Goal: Task Accomplishment & Management: Manage account settings

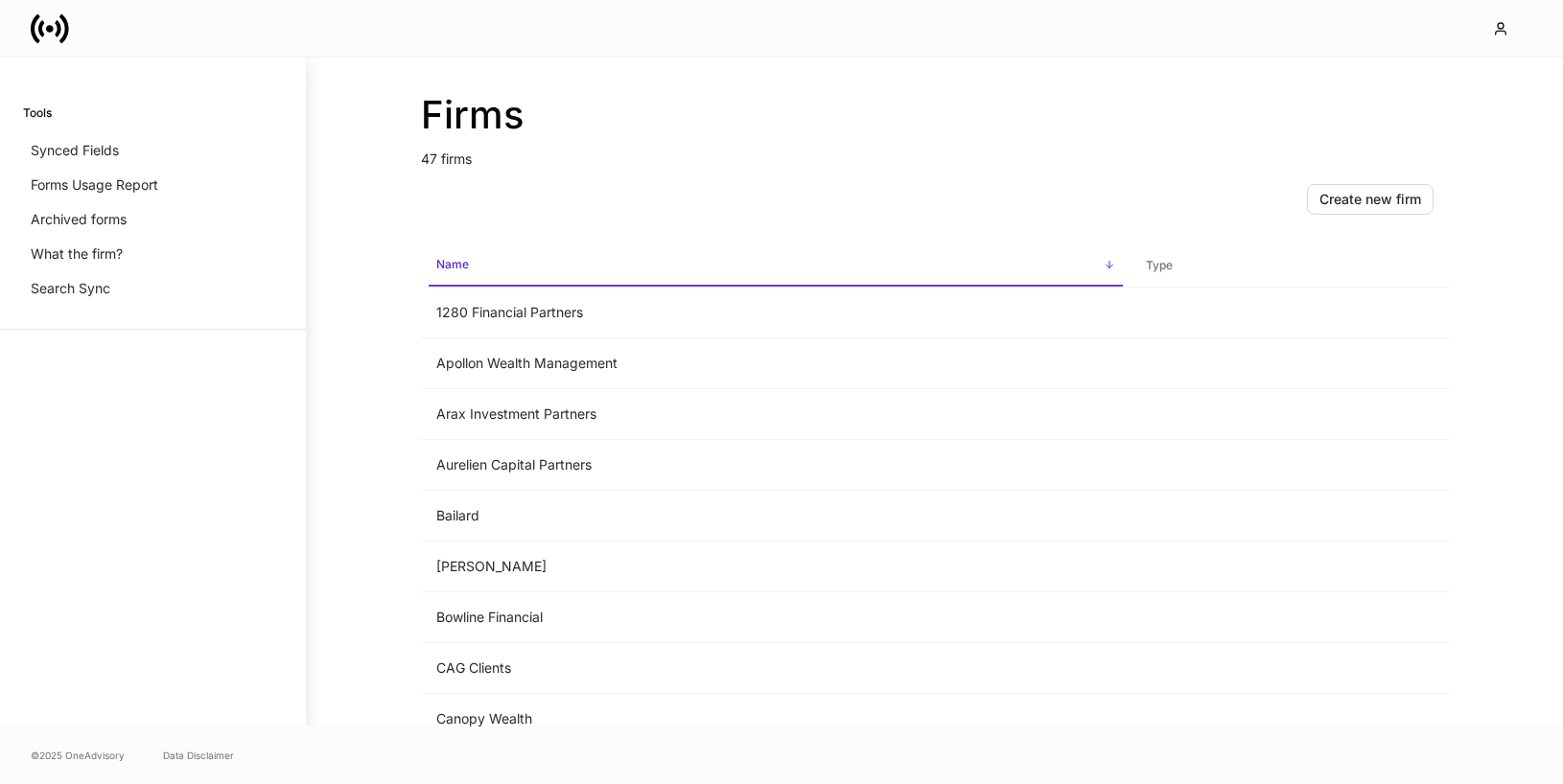
scroll to position [1959, 0]
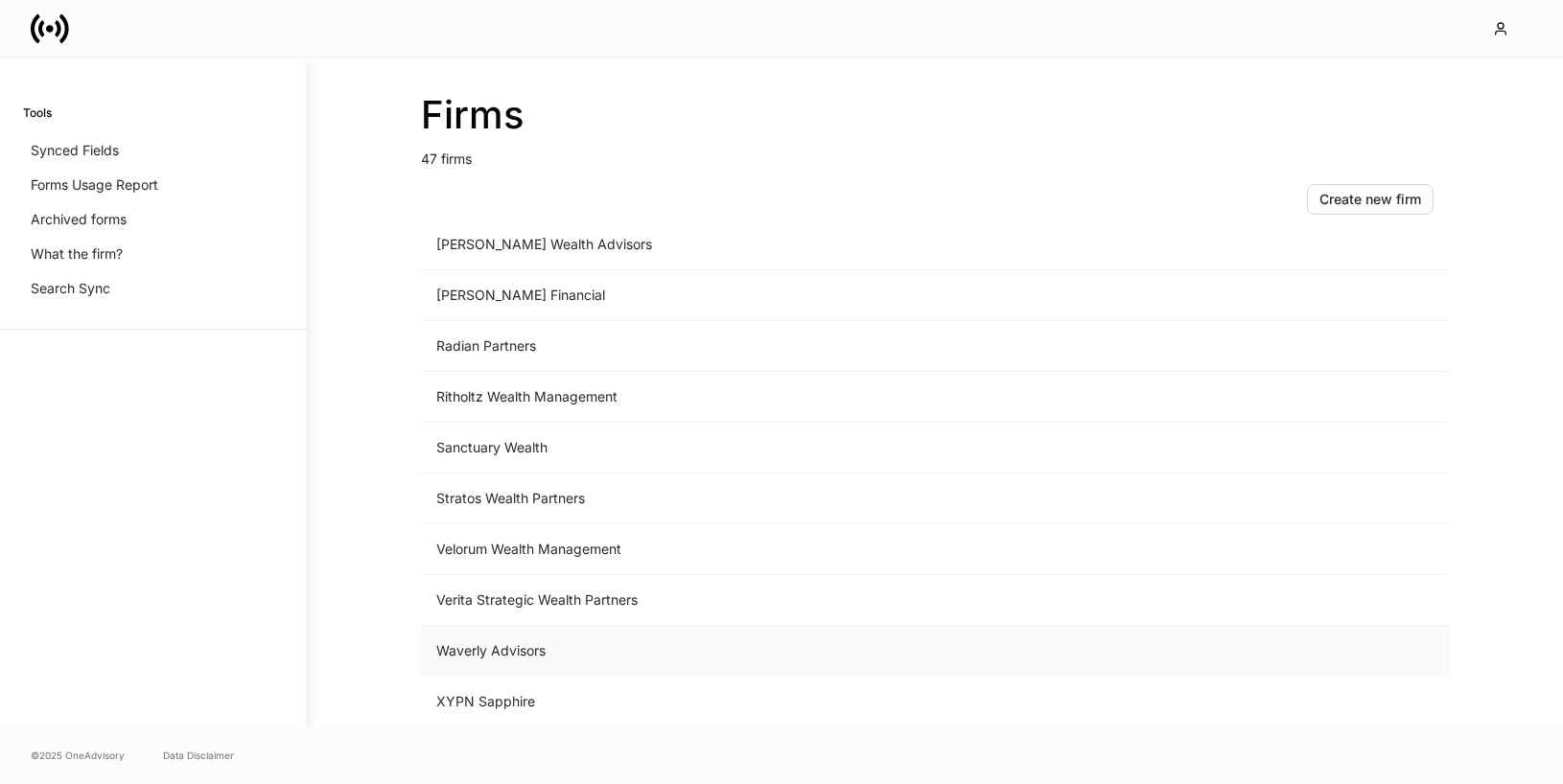
click at [594, 639] on td "Waverly Advisors" at bounding box center [776, 651] width 710 height 50
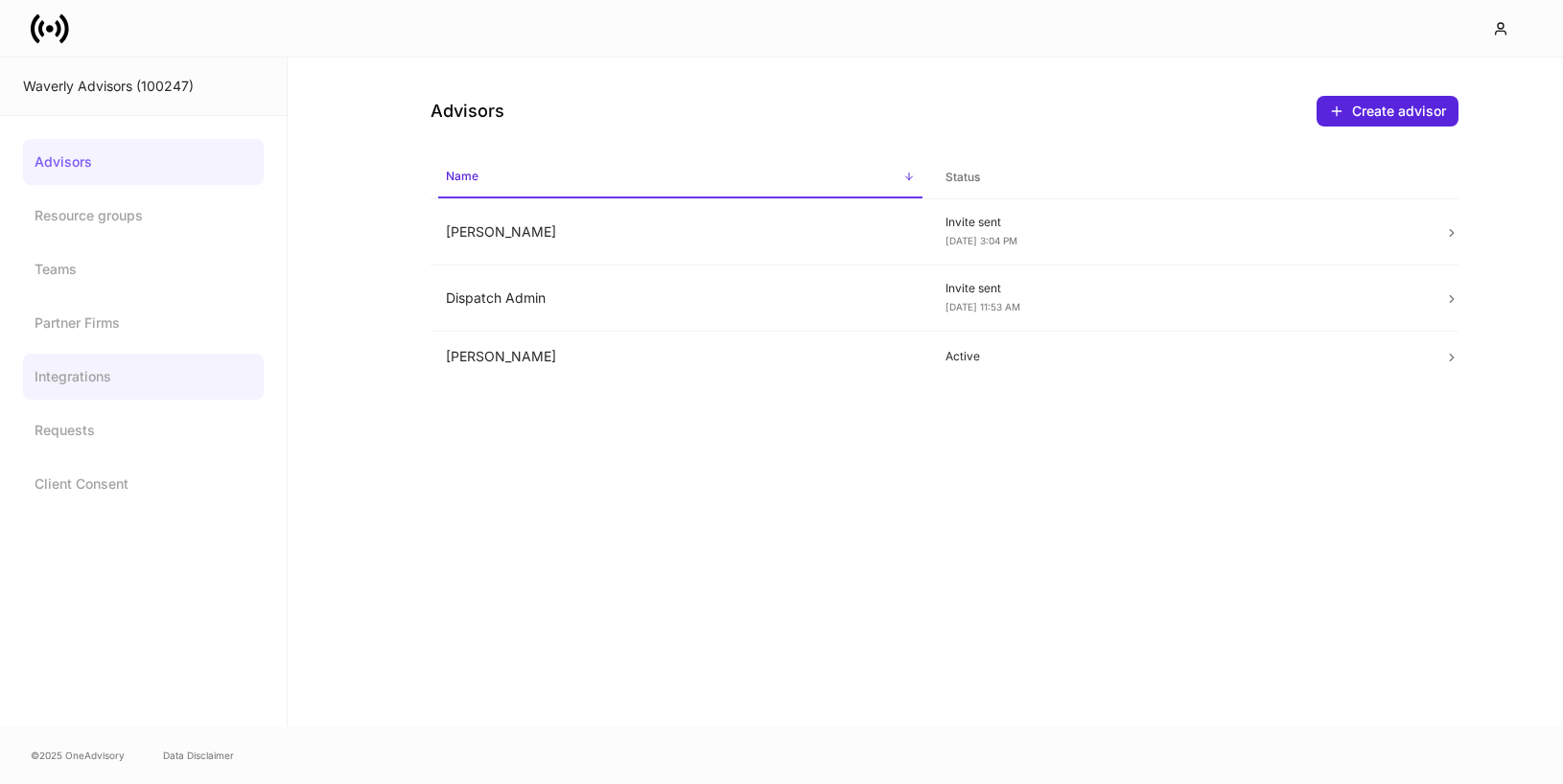
click at [126, 374] on link "Integrations" at bounding box center [144, 376] width 240 height 46
click at [739, 273] on td "Dispatch Admin" at bounding box center [680, 298] width 499 height 66
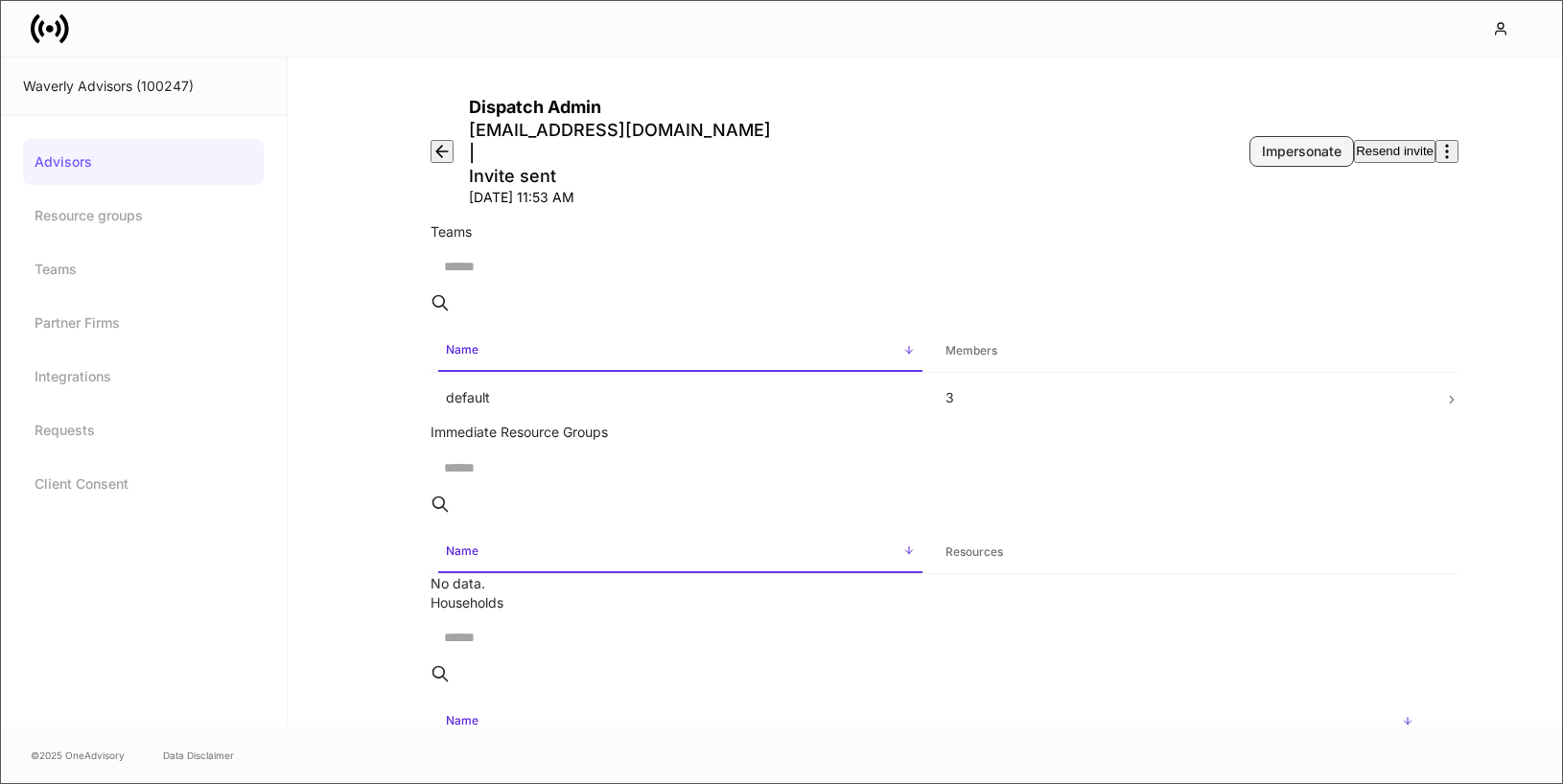
click at [1261, 141] on div "Impersonate" at bounding box center [1301, 151] width 80 height 19
